Goal: Information Seeking & Learning: Learn about a topic

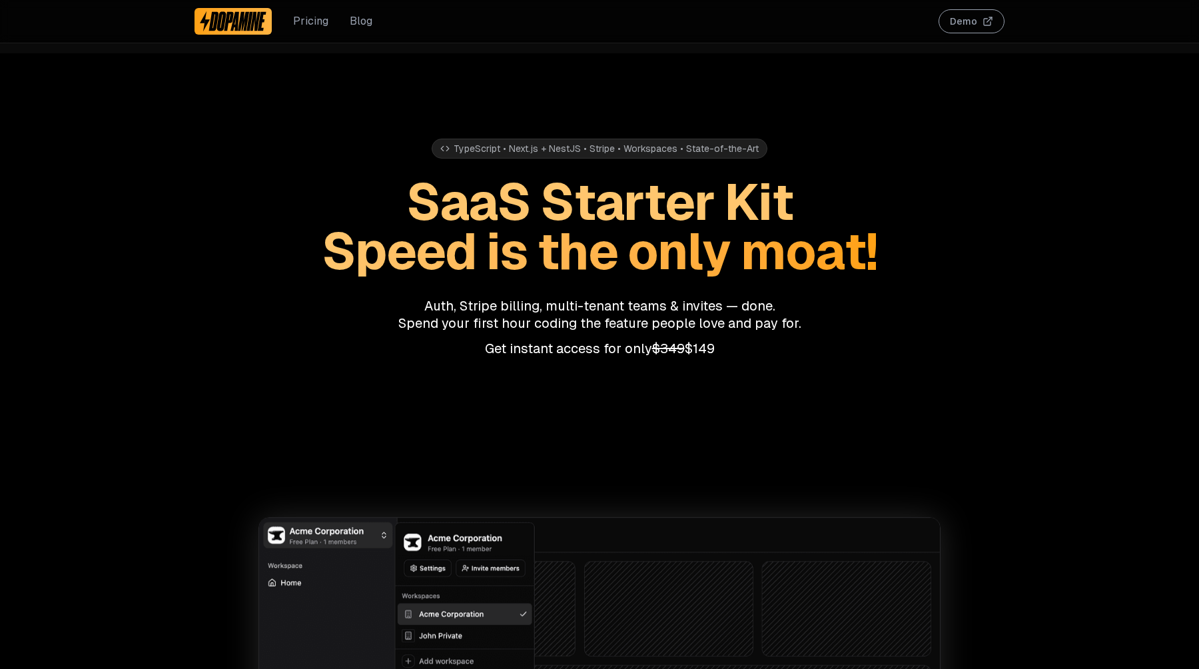
click at [360, 27] on link "Blog" at bounding box center [361, 21] width 23 height 16
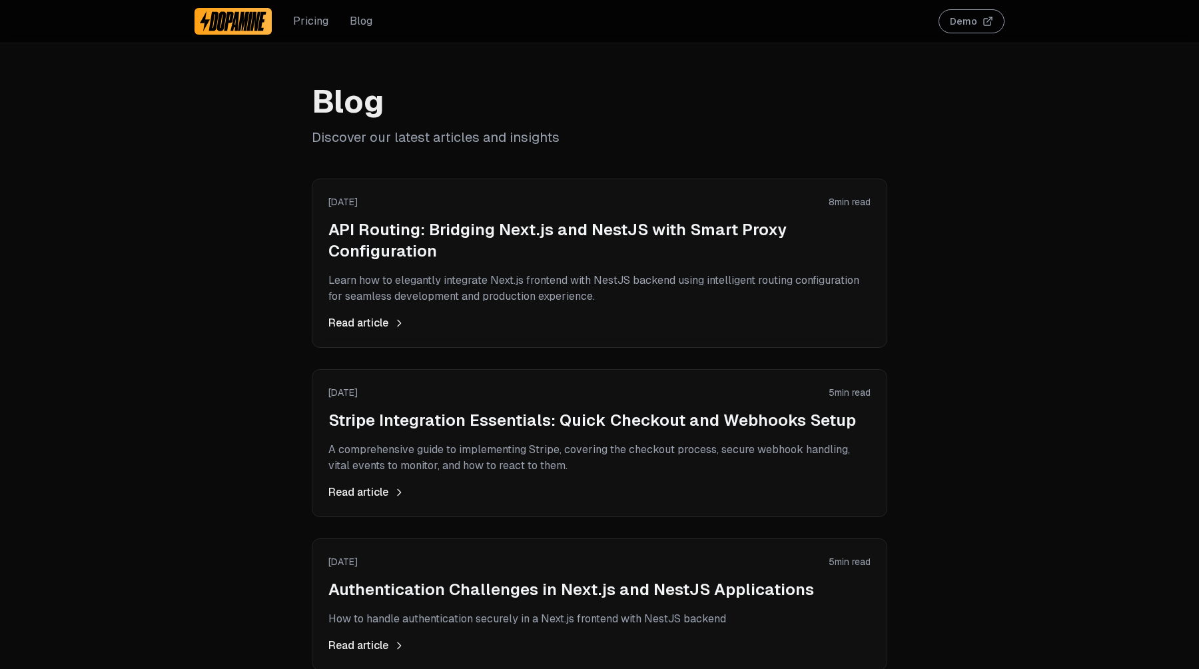
click at [405, 230] on h2 "API Routing: Bridging Next.js and NestJS with Smart Proxy Configuration" at bounding box center [599, 240] width 542 height 43
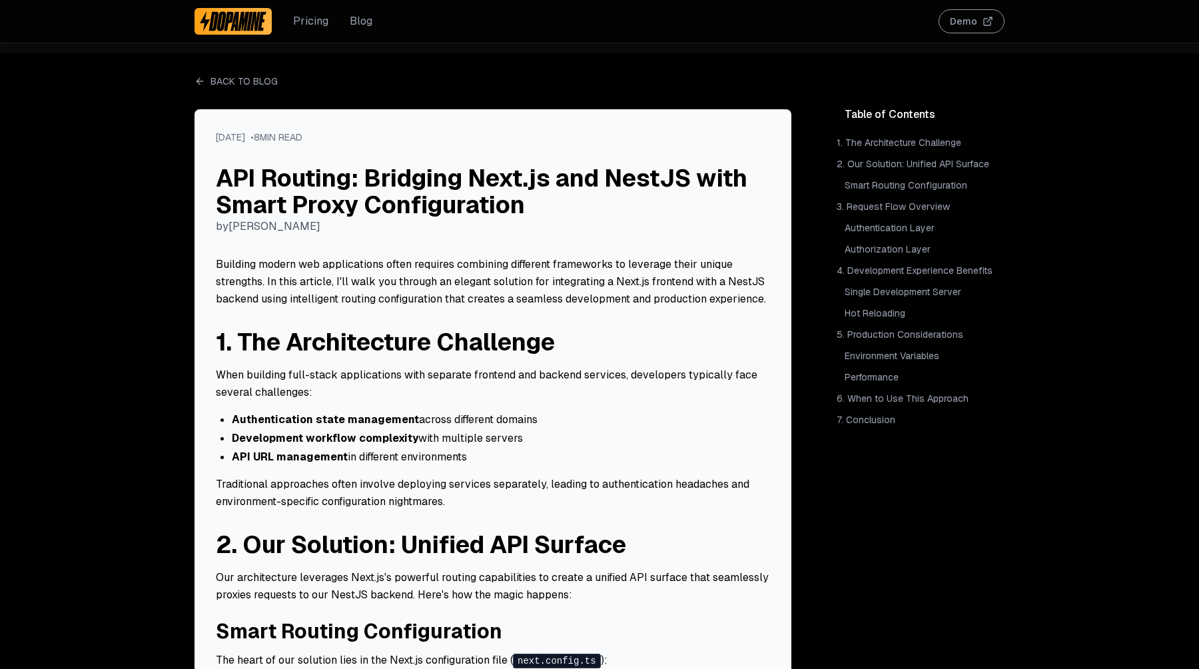
click at [918, 292] on link "Single Development Server" at bounding box center [923, 292] width 163 height 19
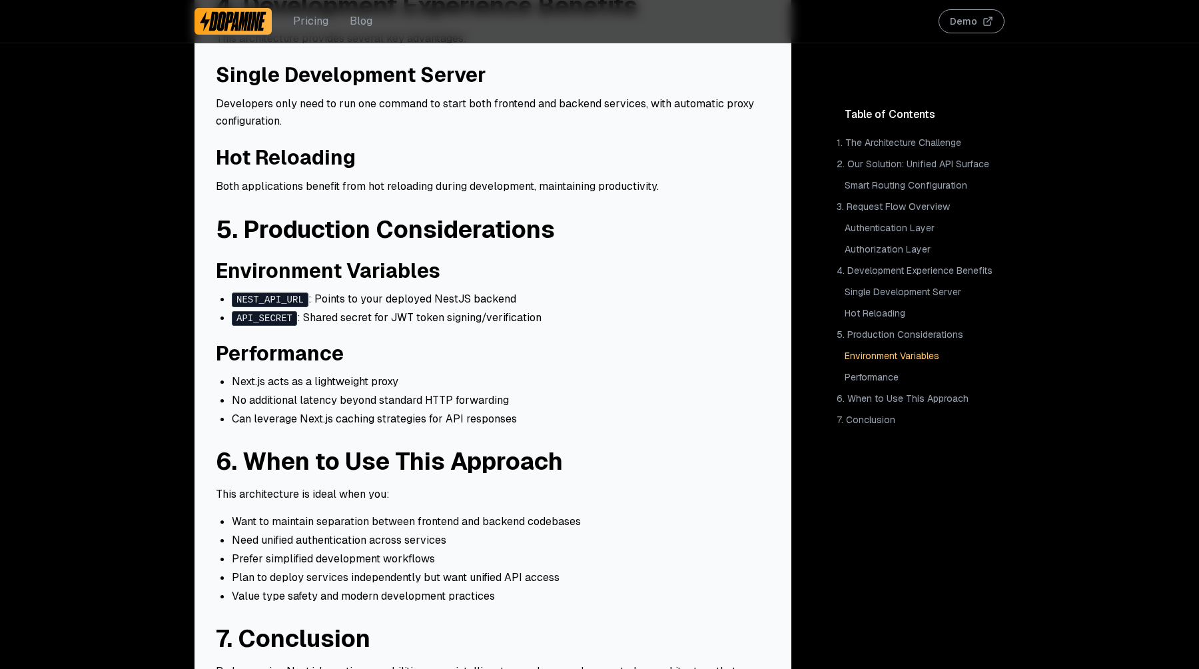
scroll to position [2183, 0]
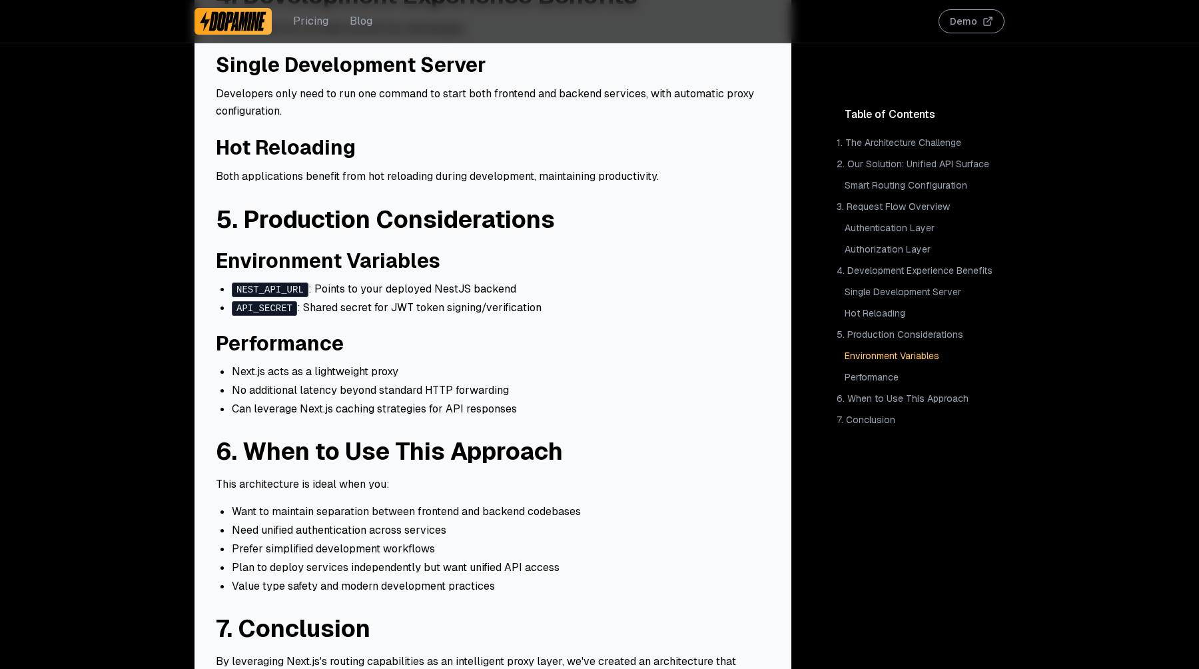
click at [243, 31] on img at bounding box center [233, 21] width 67 height 21
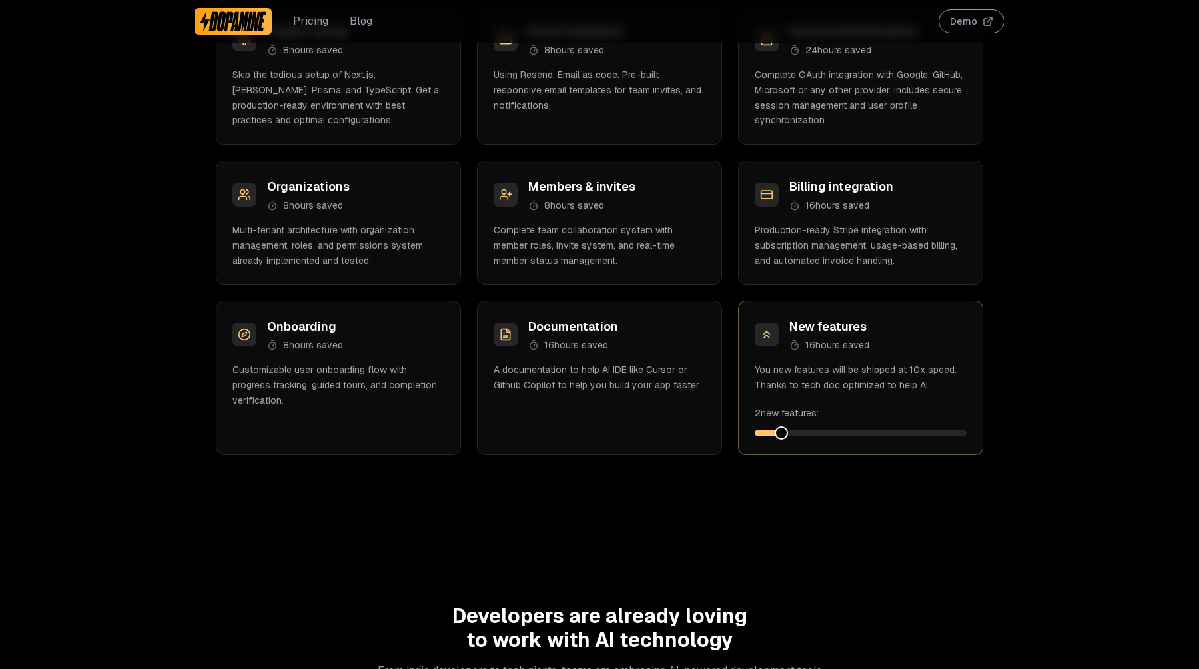
scroll to position [2183, 0]
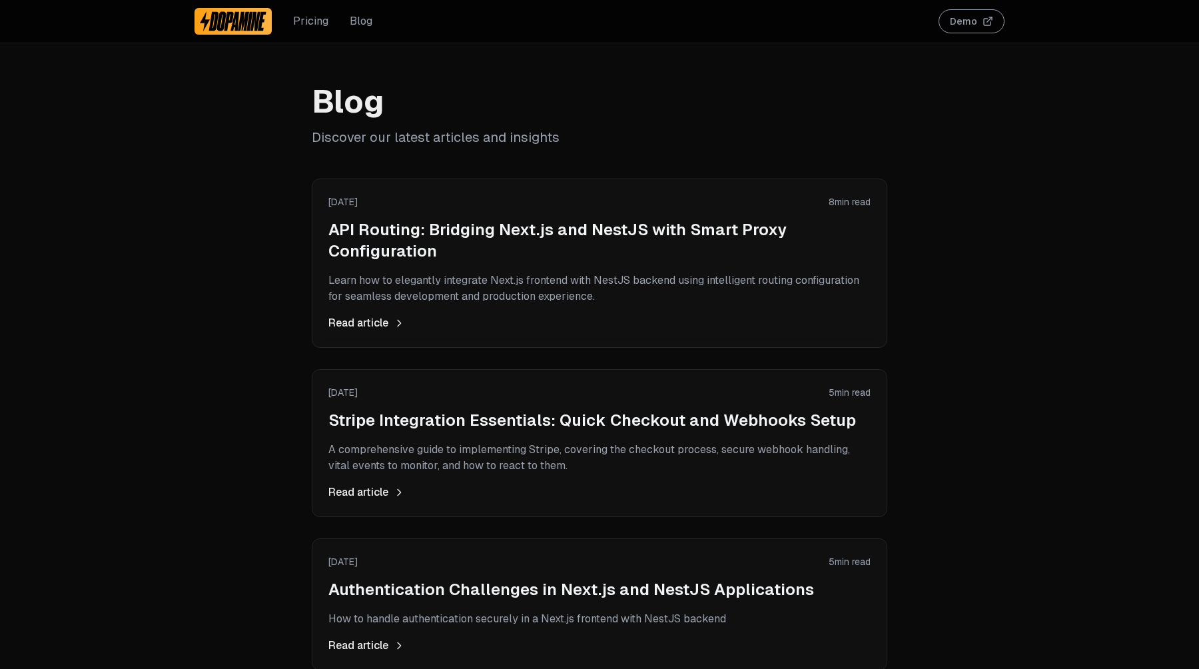
click at [141, 142] on div "Blog Discover our latest articles and insights September 2, 2025 8 min read API…" at bounding box center [599, 387] width 1199 height 669
click at [228, 187] on div "Blog Discover our latest articles and insights September 2, 2025 8 min read API…" at bounding box center [599, 387] width 1199 height 669
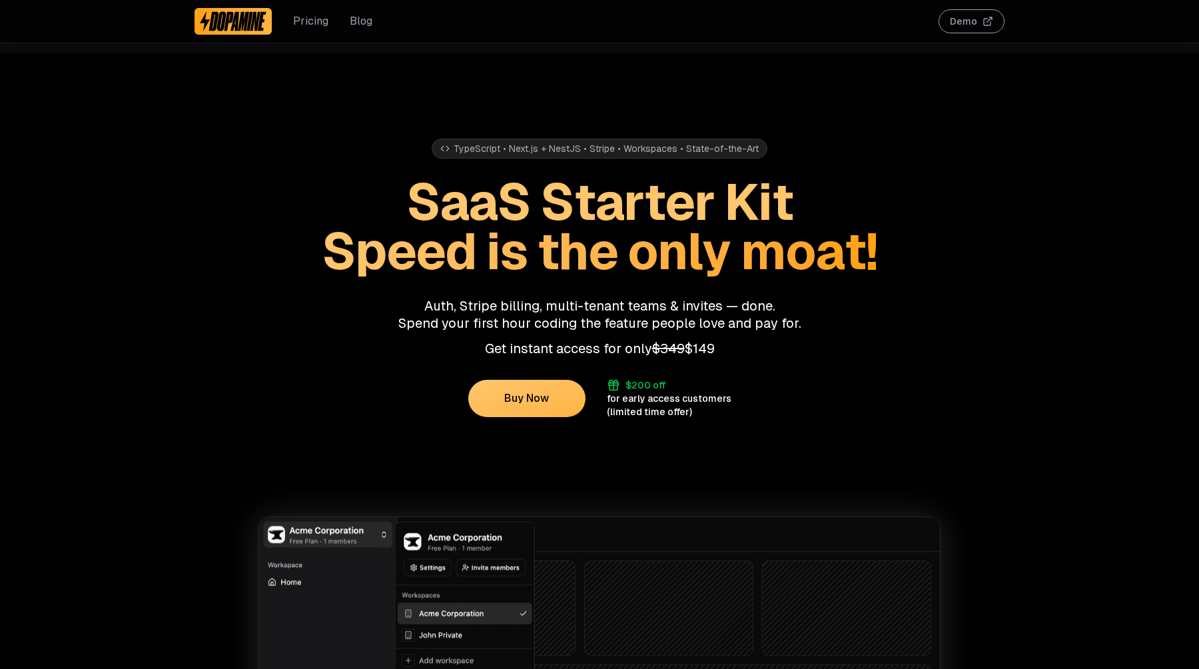
click at [364, 20] on link "Blog" at bounding box center [361, 21] width 23 height 16
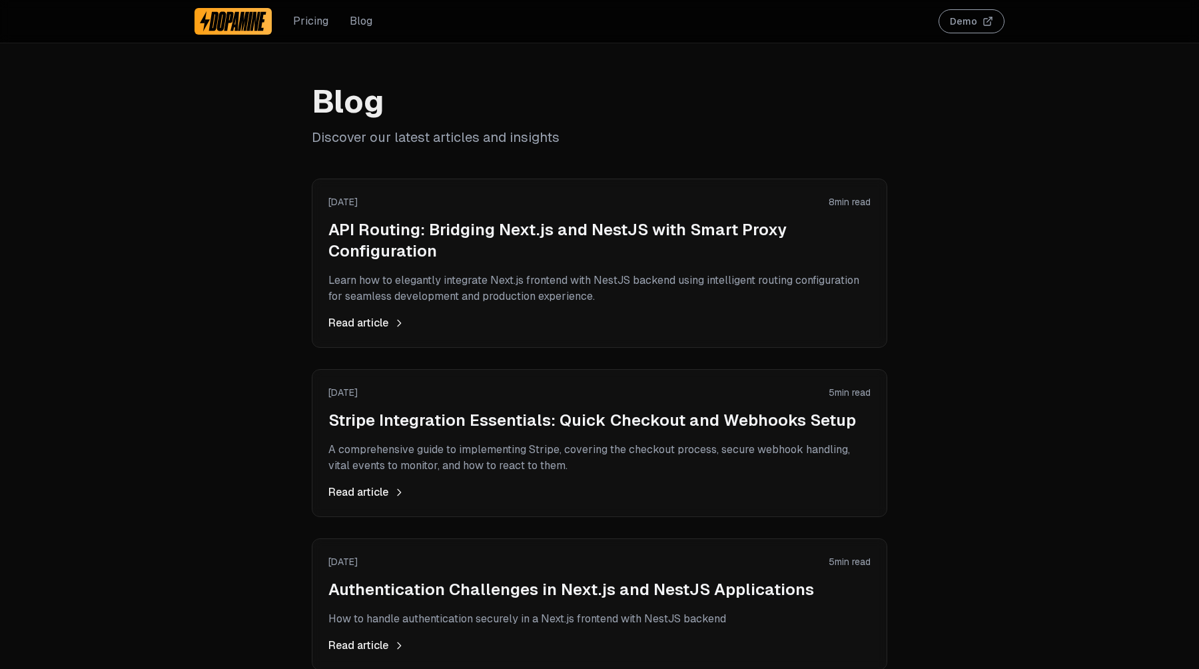
click at [368, 217] on div "[DATE] 8 min read API Routing: Bridging Next.js and NestJS with Smart Proxy Con…" at bounding box center [599, 263] width 542 height 136
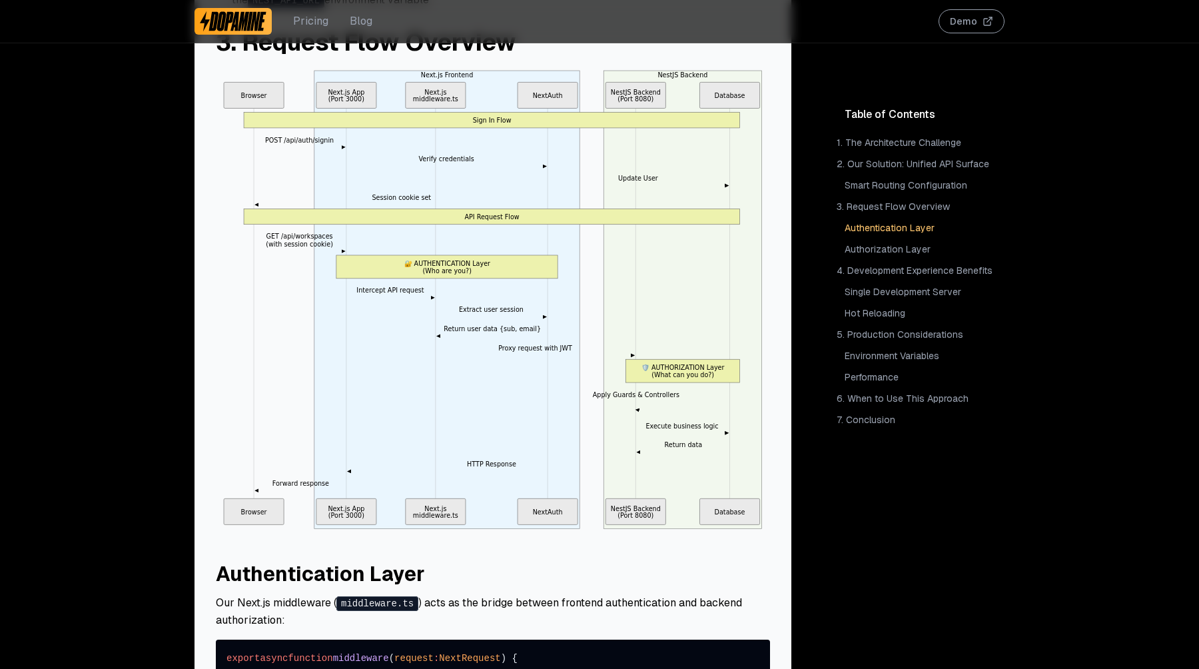
scroll to position [839, 0]
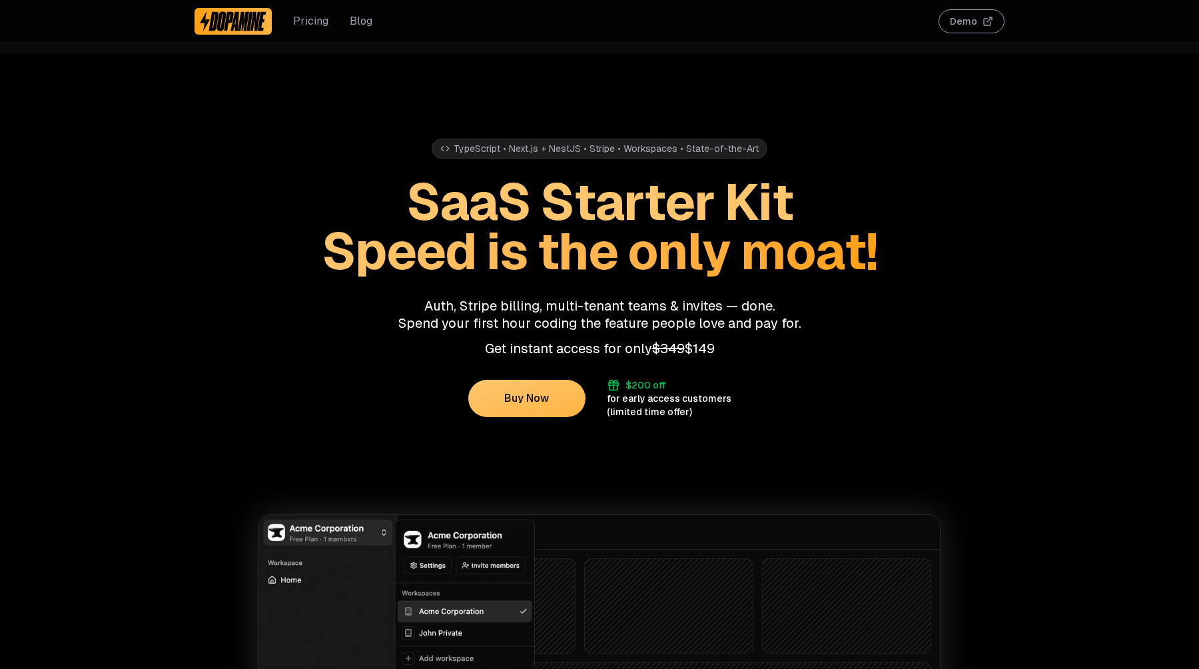
scroll to position [3510, 0]
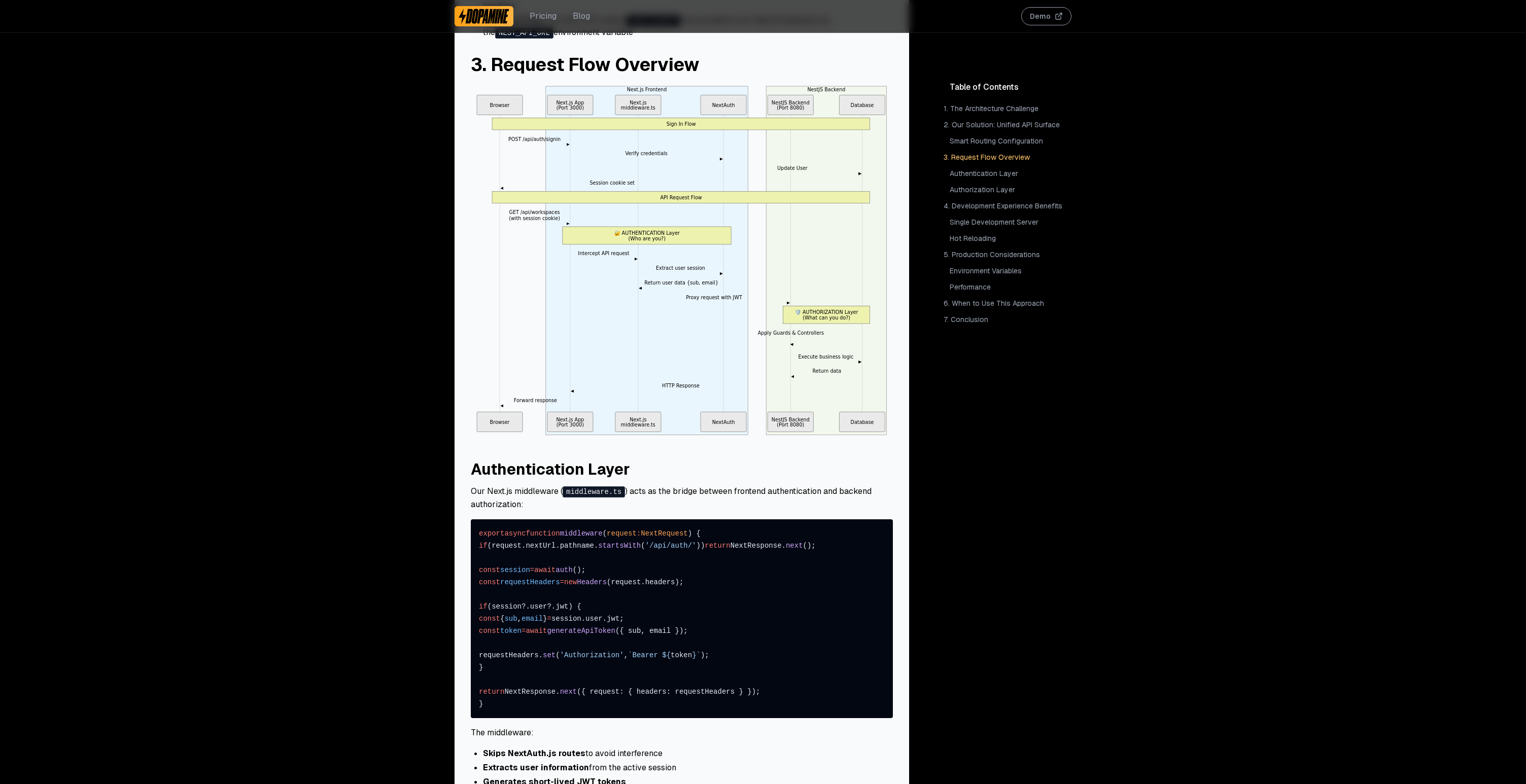
scroll to position [743, 0]
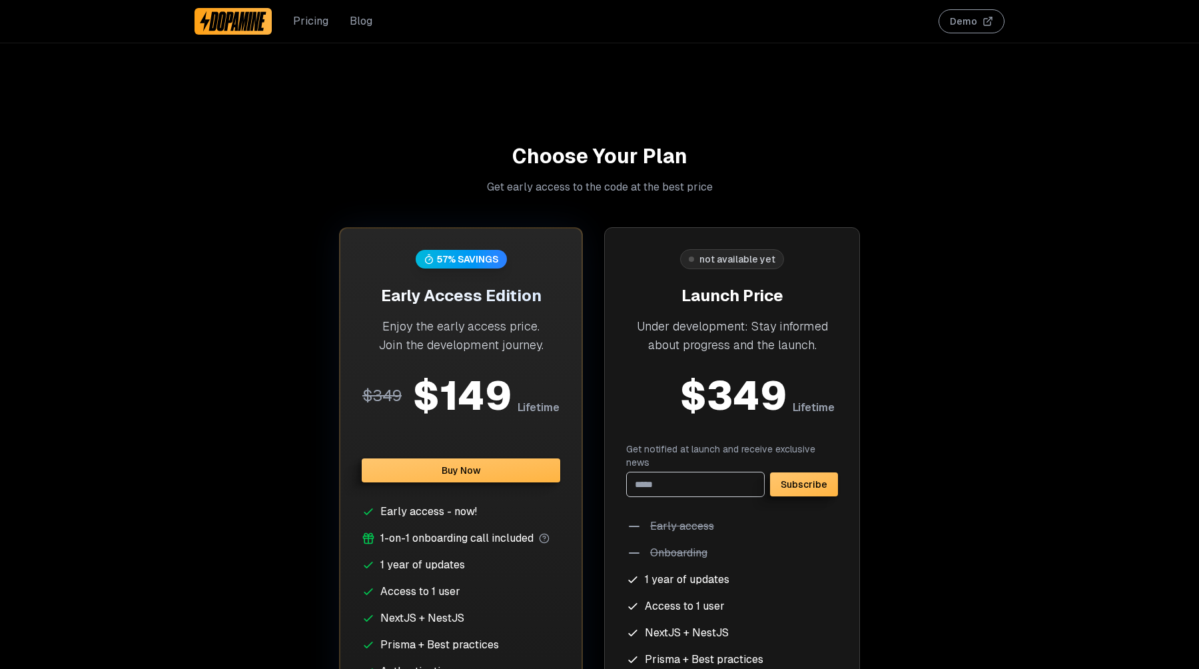
scroll to position [3317, 0]
